Goal: Transaction & Acquisition: Purchase product/service

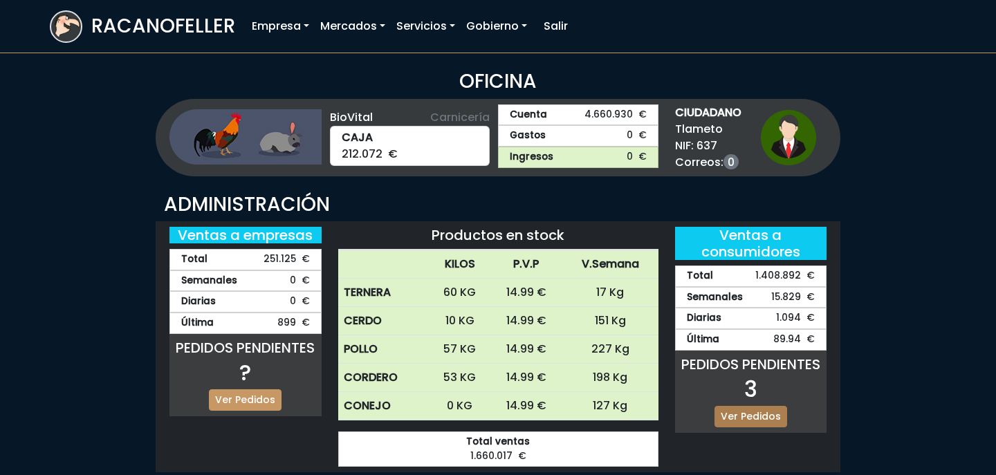
click at [764, 412] on link "Ver Pedidos" at bounding box center [751, 416] width 73 height 21
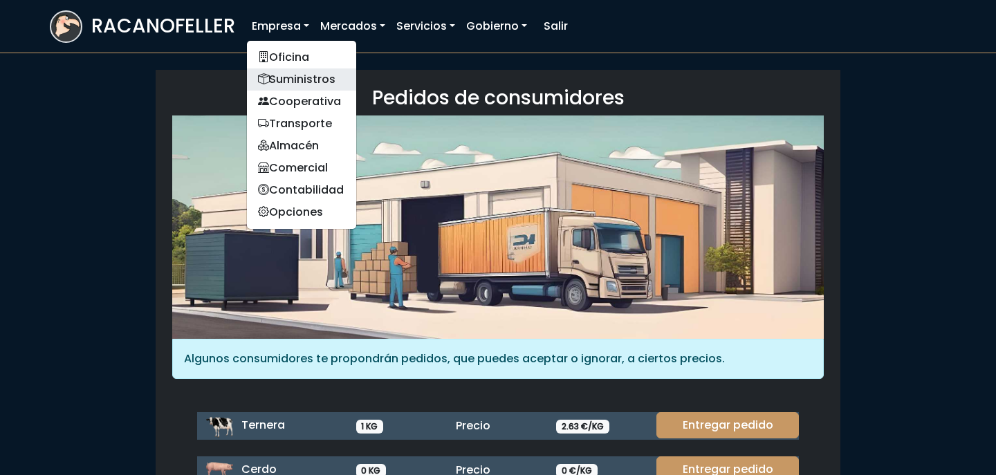
click at [292, 83] on link "Suministros" at bounding box center [301, 79] width 109 height 22
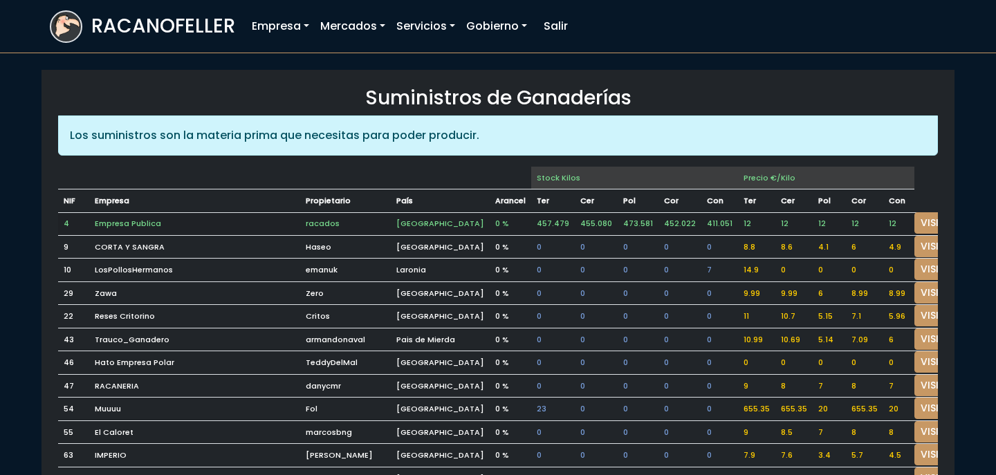
scroll to position [4, 0]
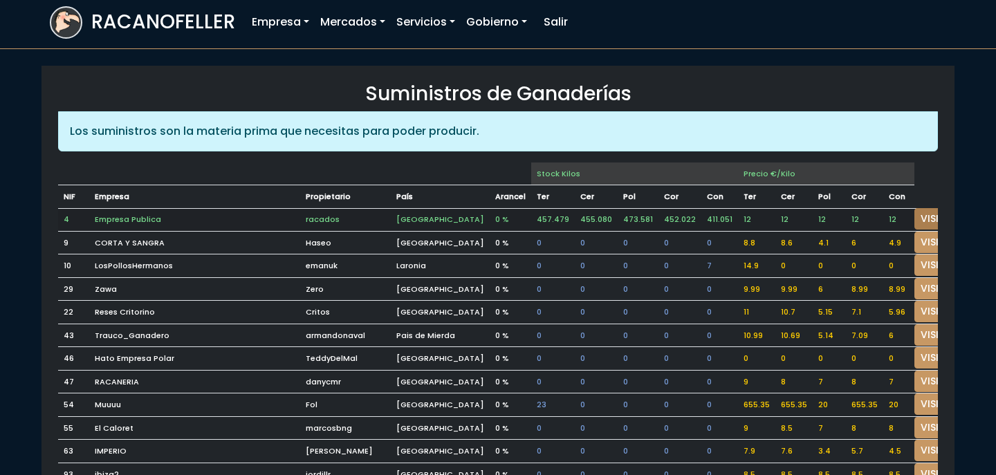
click at [914, 209] on link "VISITAR" at bounding box center [939, 218] width 50 height 21
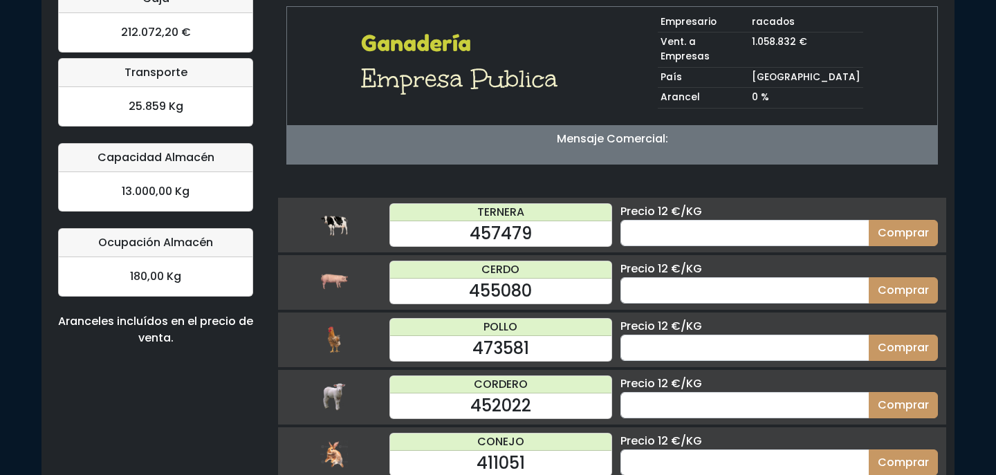
scroll to position [141, 0]
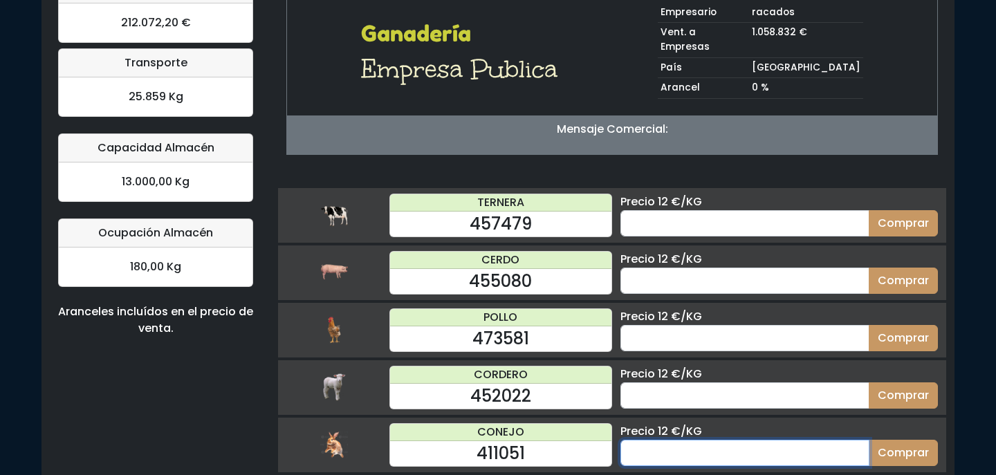
click at [754, 440] on input "number" at bounding box center [744, 453] width 249 height 26
type input "9"
click at [869, 440] on button "Comprar" at bounding box center [903, 453] width 69 height 26
